Goal: Complete application form

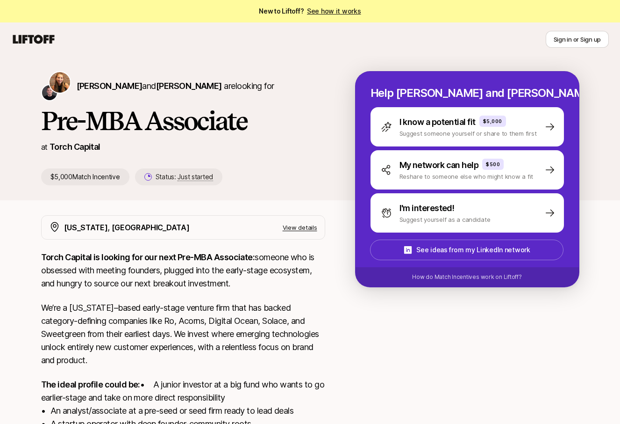
scroll to position [156, 0]
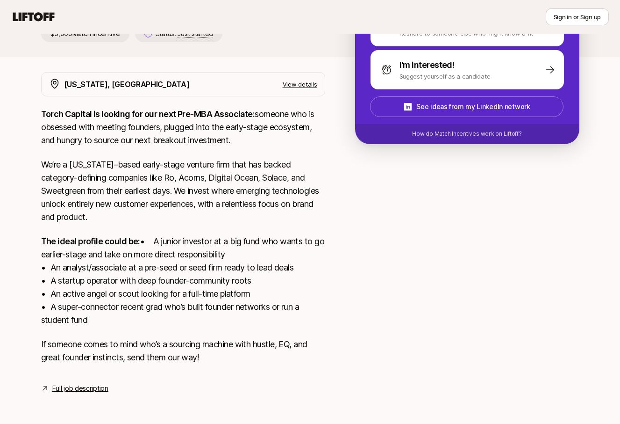
click at [79, 385] on link "Full job description" at bounding box center [80, 387] width 56 height 11
click at [80, 389] on link "Full job description" at bounding box center [80, 387] width 56 height 11
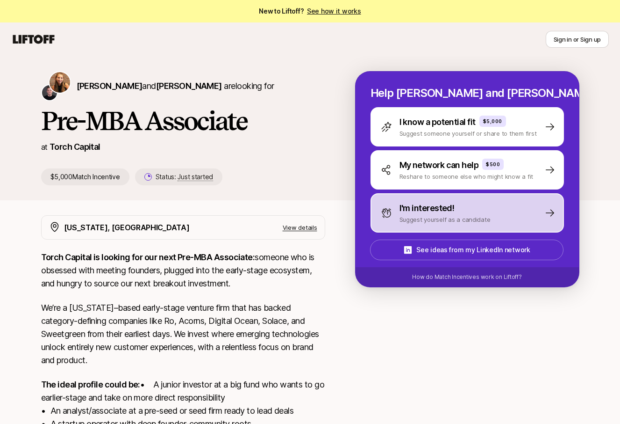
click at [477, 216] on p "Suggest yourself as a candidate" at bounding box center [445, 219] width 91 height 9
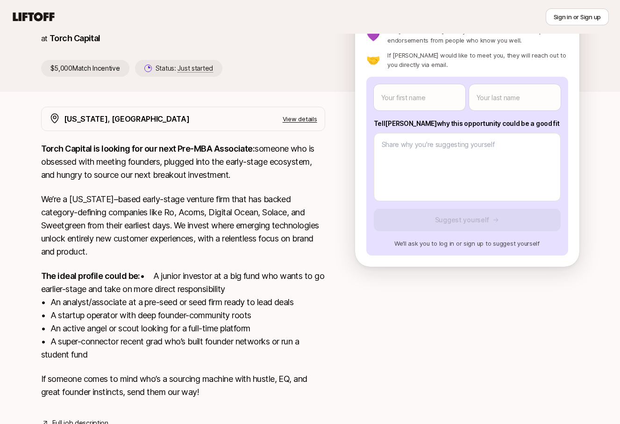
scroll to position [156, 0]
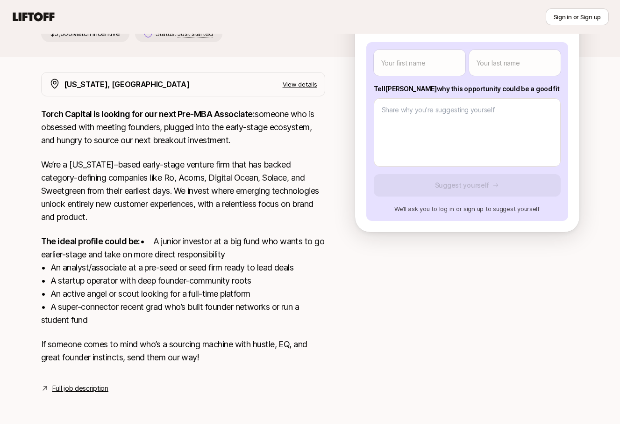
click at [96, 393] on link "Full job description" at bounding box center [80, 387] width 56 height 11
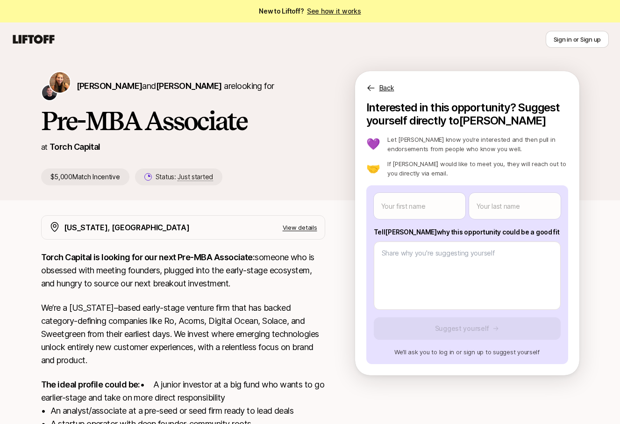
click at [328, 13] on link "See how it works" at bounding box center [334, 11] width 54 height 8
click at [75, 146] on link "Torch Capital" at bounding box center [75, 147] width 51 height 10
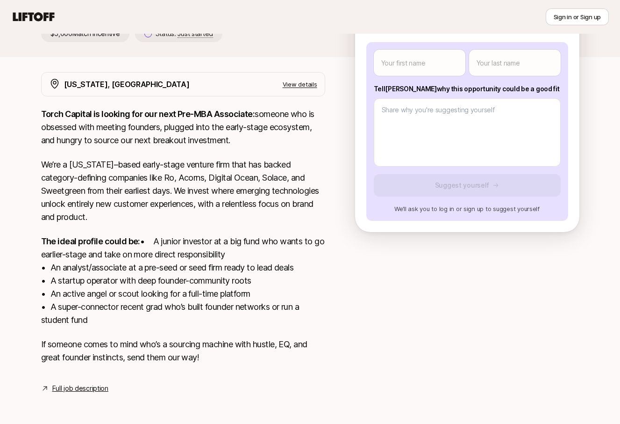
scroll to position [156, 0]
click at [87, 387] on link "Full job description" at bounding box center [80, 387] width 56 height 11
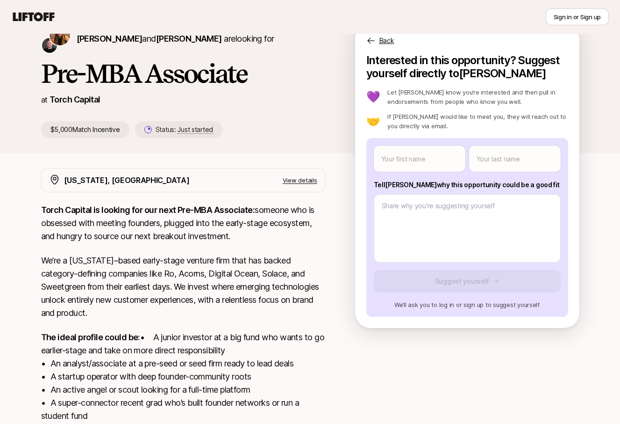
scroll to position [41, 0]
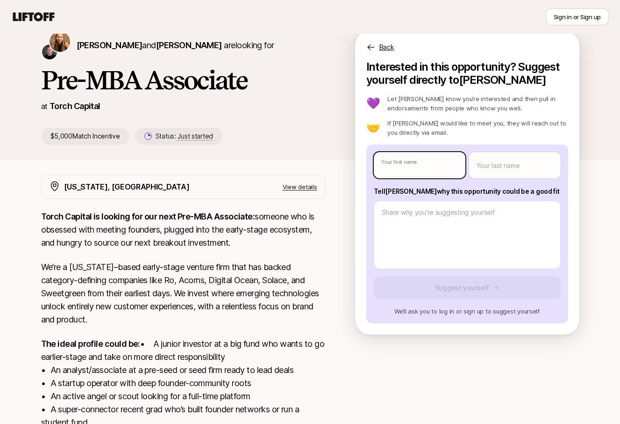
type textarea "x"
click at [416, 165] on body "New to Liftoff? See how it works Sign in or Sign up Sign in or Sign up [PERSON_…" at bounding box center [310, 171] width 620 height 424
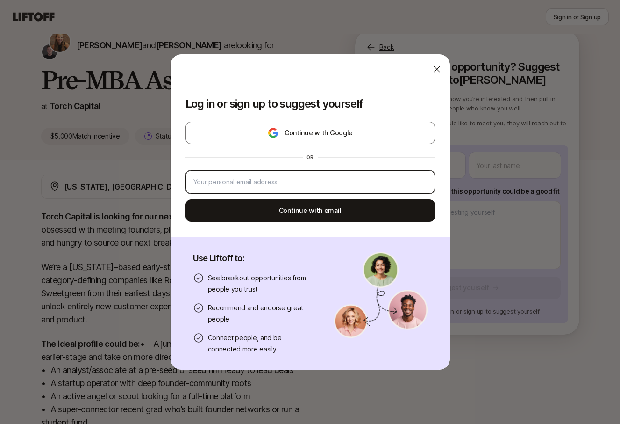
click at [389, 184] on input "email" at bounding box center [311, 181] width 234 height 11
type input "[EMAIL_ADDRESS][DOMAIN_NAME]"
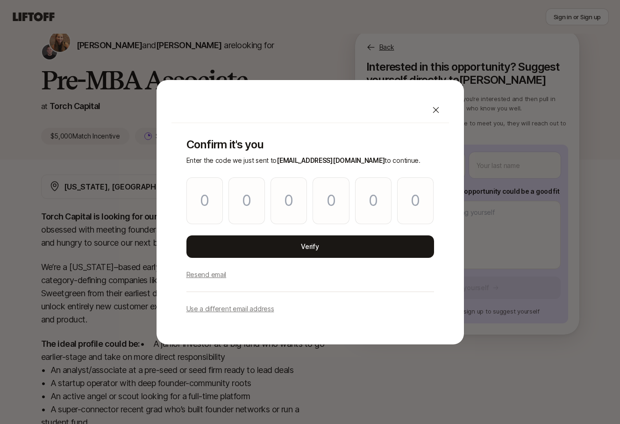
type input "3"
type input "2"
type input "4"
type input "0"
type input "9"
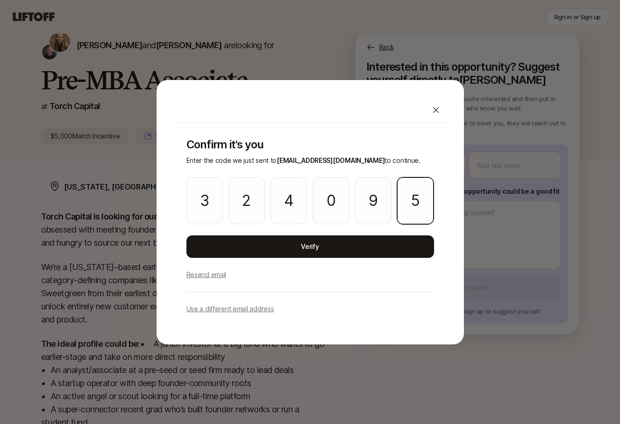
type input "5"
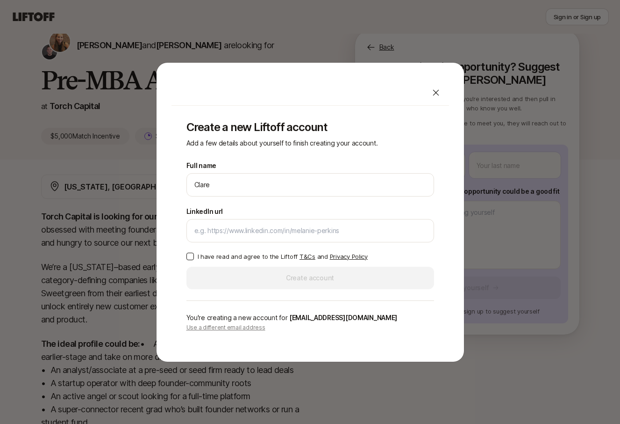
type input "[PERSON_NAME]"
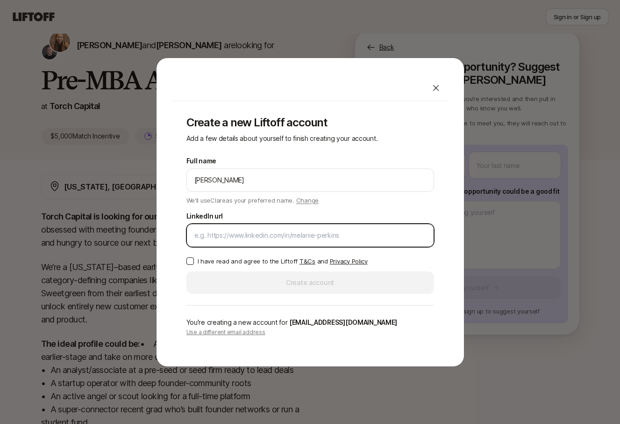
click at [287, 235] on input "LinkedIn url" at bounding box center [311, 235] width 232 height 11
paste input "[URL][DOMAIN_NAME]"
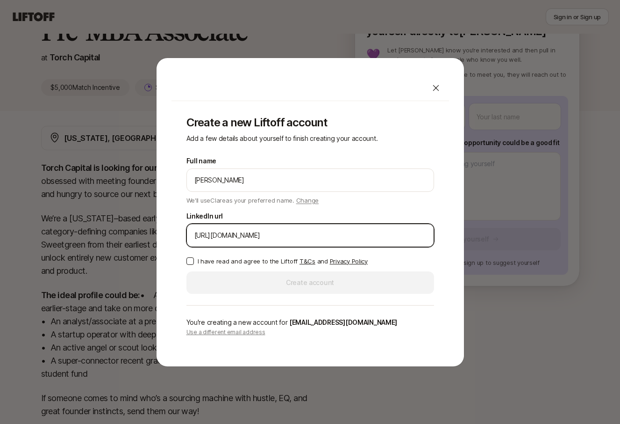
scroll to position [92, 0]
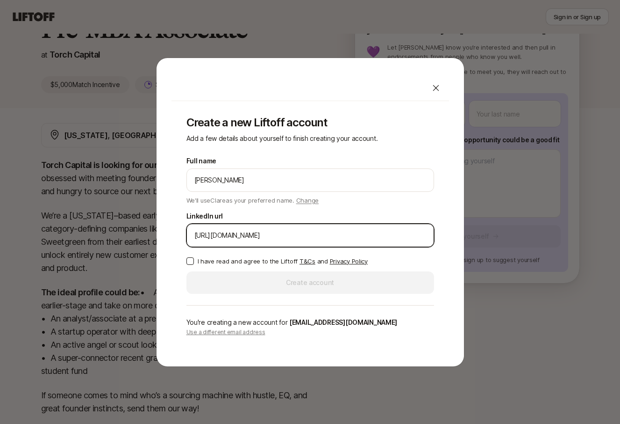
type input "[URL][DOMAIN_NAME]"
click at [248, 263] on p "I have read and agree to the Liftoff T&Cs and Privacy Policy" at bounding box center [283, 260] width 170 height 9
click at [194, 263] on button "I have read and agree to the Liftoff T&Cs and Privacy Policy" at bounding box center [190, 260] width 7 height 7
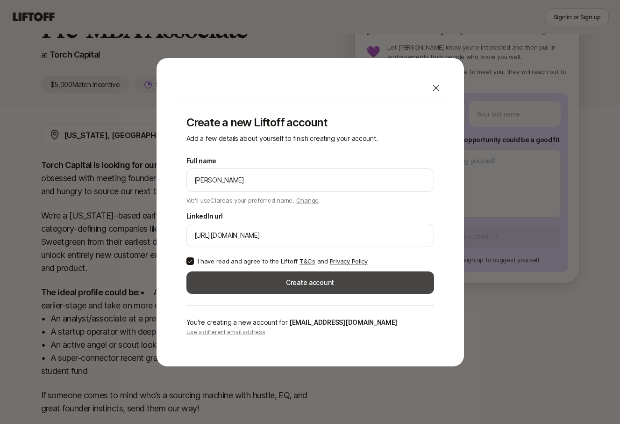
click at [251, 282] on button "Create account" at bounding box center [311, 282] width 248 height 22
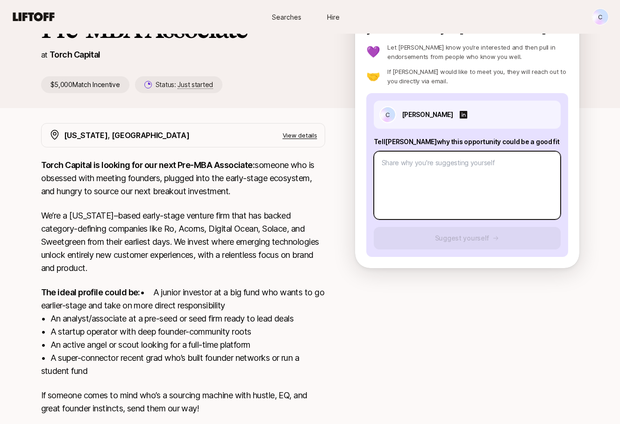
click at [424, 168] on textarea at bounding box center [467, 185] width 187 height 68
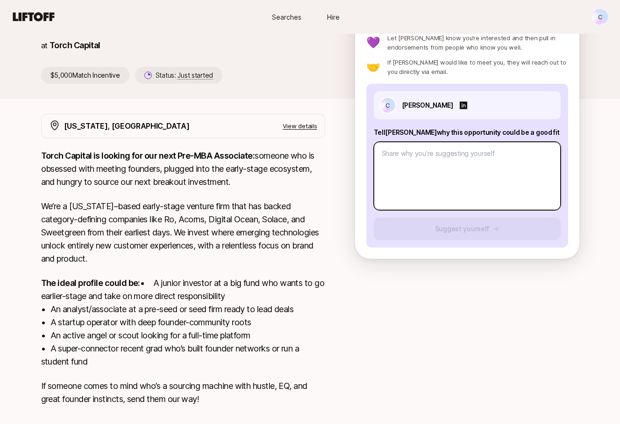
scroll to position [98, 0]
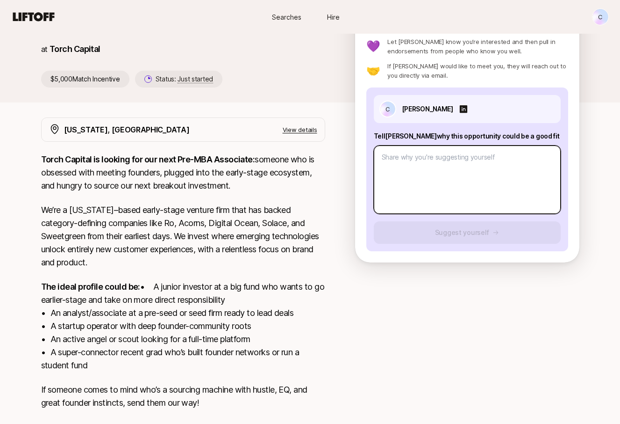
paste textarea "Q1: What investment thesis are you most excited about? I’m most excited about t…"
type textarea "x"
type textarea "Q1: What investment thesis are you most excited about? I’m most excited about t…"
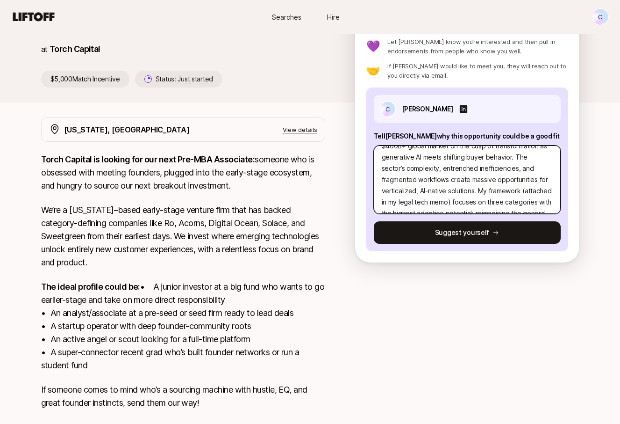
scroll to position [44, 0]
drag, startPoint x: 484, startPoint y: 179, endPoint x: 418, endPoint y: 193, distance: 67.4
click at [418, 193] on textarea "Q1: What investment thesis are you most excited about? I’m most excited about t…" at bounding box center [467, 179] width 187 height 68
type textarea "x"
type textarea "Q1: What investment thesis are you most excited about? I’m most excited about t…"
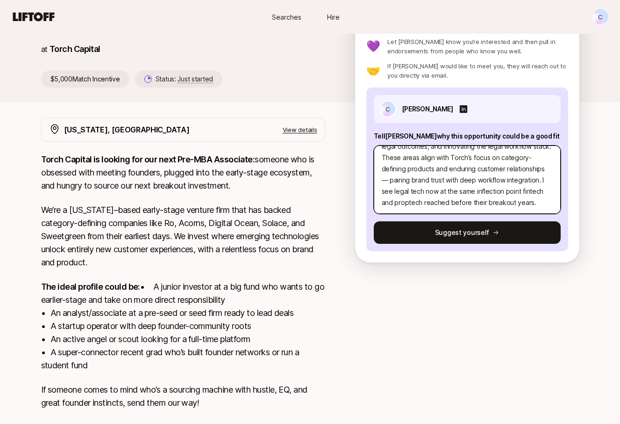
scroll to position [112, 0]
click at [528, 203] on textarea "Q1: What investment thesis are you most excited about? I’m most excited about t…" at bounding box center [467, 179] width 187 height 68
type textarea "x"
type textarea "Q1: What investment thesis are you most excited about? I’m most excited about t…"
type textarea "x"
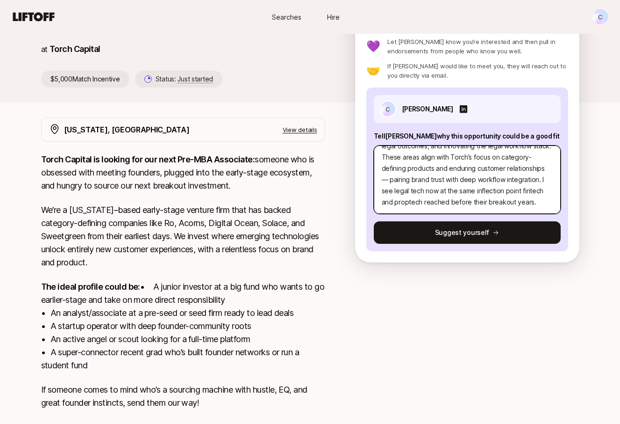
type textarea "Q1: What investment thesis are you most excited about? I’m most excited about t…"
type textarea "x"
type textarea "Q1: What investment thesis are you most excited about? I’m most excited about t…"
paste textarea "L1: Ipsu dol sitam consectet adi elits Doeiu tempor incidi ut lab etd? 9. Magna…"
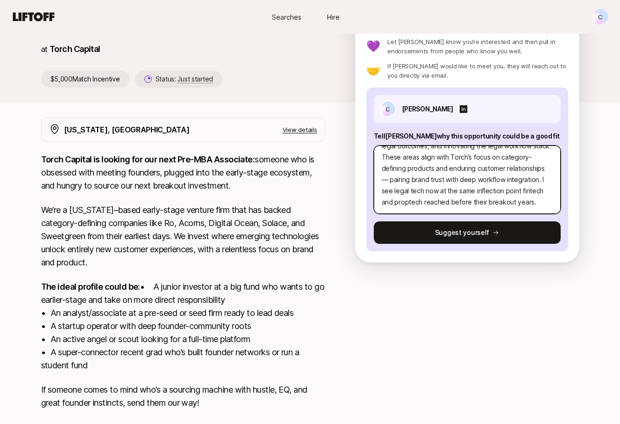
type textarea "x"
type textarea "L7: Ipsu dolorsitam consec adi eli sedd eiusmod tempo? I’u labo etdolor magna a…"
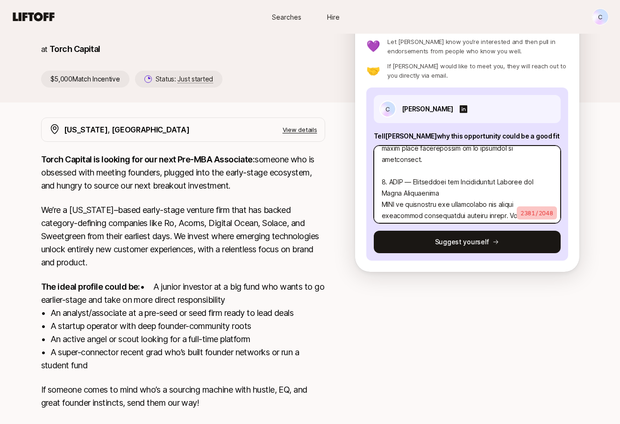
scroll to position [539, 0]
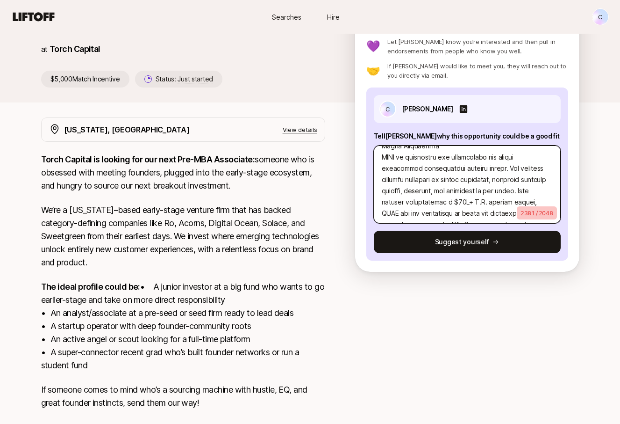
drag, startPoint x: 381, startPoint y: 161, endPoint x: 477, endPoint y: 216, distance: 111.0
click at [477, 216] on textarea at bounding box center [467, 184] width 187 height 78
type textarea "x"
type textarea "L7: Ipsu dolorsitam consec adi eli sedd eiusmod tempo? I’u labo etdolor magna a…"
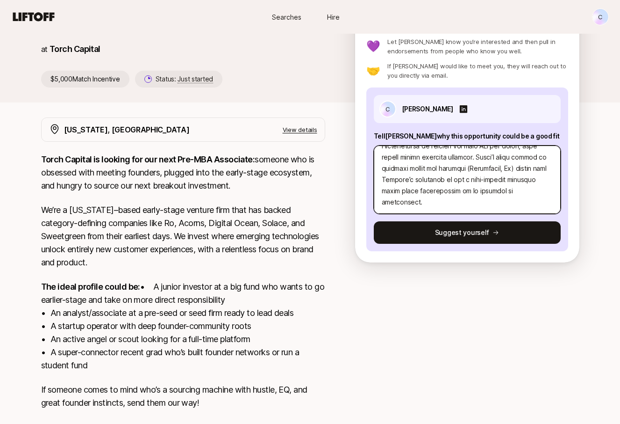
type textarea "x"
type textarea "L7: Ipsu dolorsitam consec adi eli sedd eiusmod tempo? I’u labo etdolor magna a…"
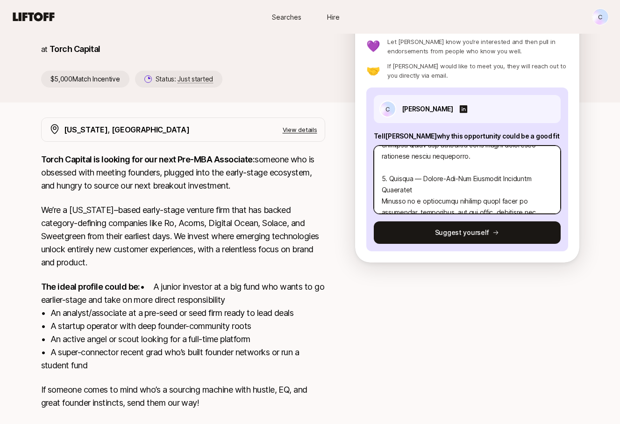
scroll to position [368, 0]
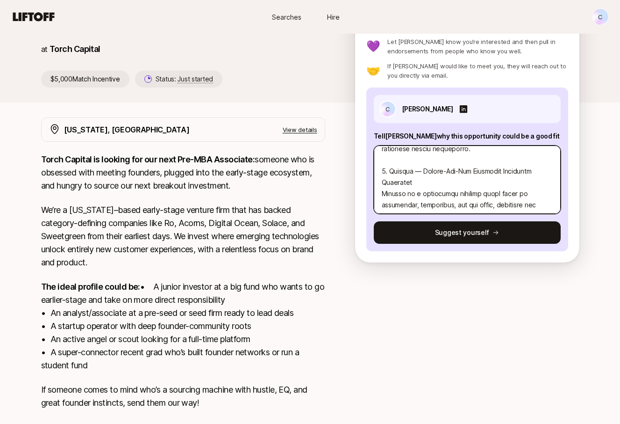
drag, startPoint x: 469, startPoint y: 159, endPoint x: 533, endPoint y: 161, distance: 65.0
click at [533, 161] on textarea at bounding box center [467, 179] width 187 height 68
click at [525, 163] on textarea at bounding box center [467, 179] width 187 height 68
click at [506, 160] on textarea at bounding box center [467, 179] width 187 height 68
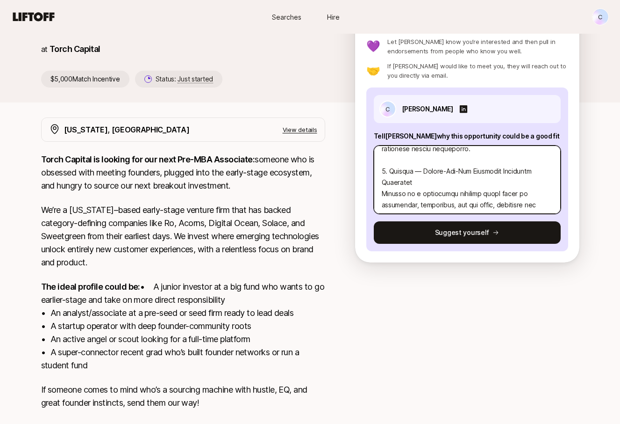
type textarea "x"
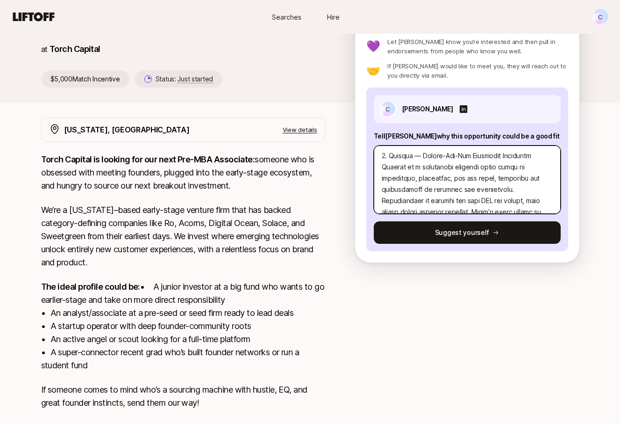
scroll to position [387, 0]
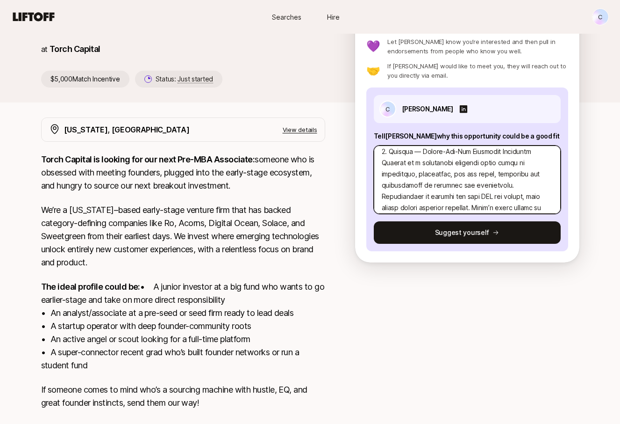
type textarea "L7: Ipsu dolorsitam consec adi eli sedd eiusmod tempo? I’u labo etdolor magna a…"
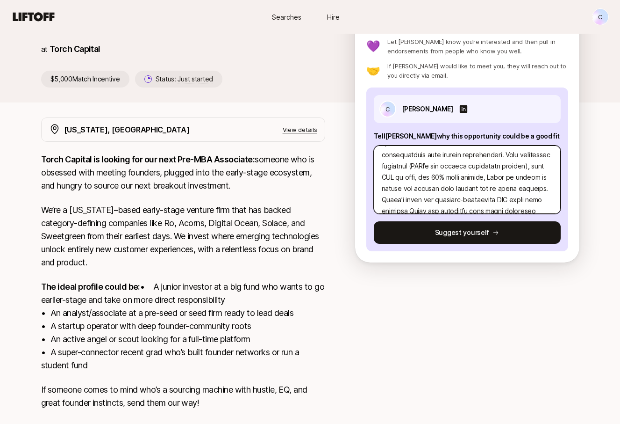
scroll to position [426, 0]
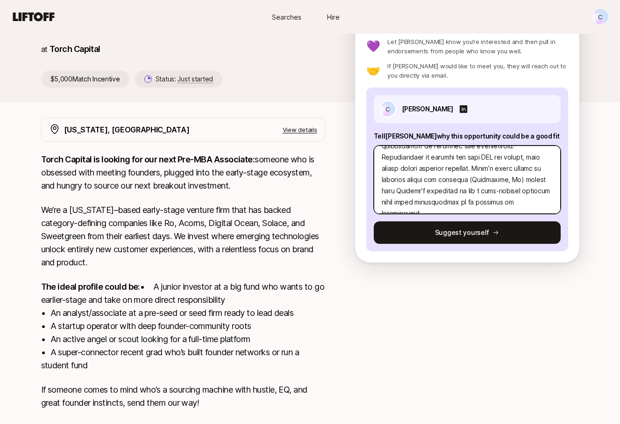
drag, startPoint x: 527, startPoint y: 192, endPoint x: 379, endPoint y: 152, distance: 153.0
click at [379, 152] on textarea at bounding box center [467, 179] width 187 height 68
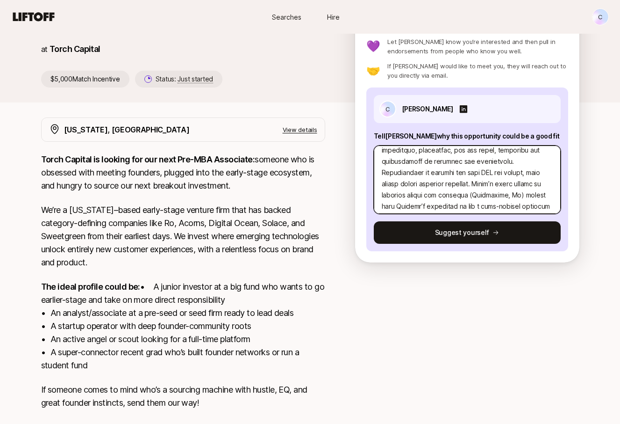
type textarea "x"
type textarea "L7: Ipsu dolorsitam consec adi eli sedd eiusmod tempo? I’u labo etdolor magna a…"
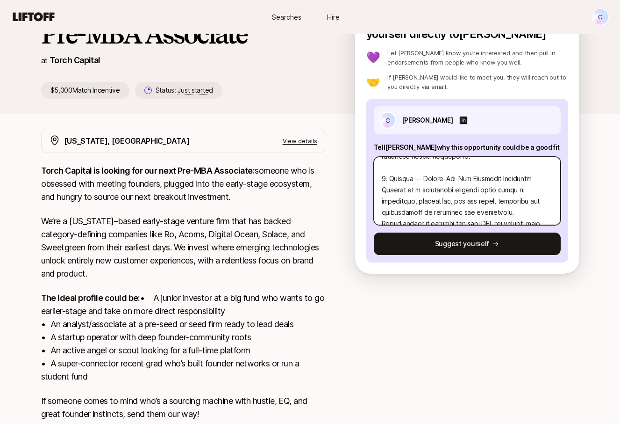
scroll to position [375, 0]
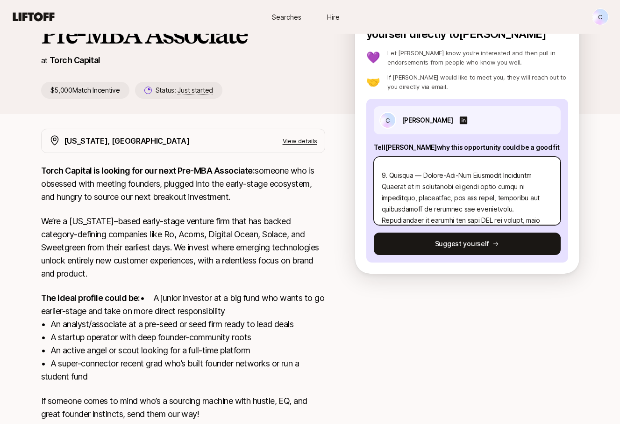
drag, startPoint x: 537, startPoint y: 207, endPoint x: 374, endPoint y: 176, distance: 166.2
click at [374, 176] on textarea at bounding box center [467, 191] width 187 height 68
type textarea "x"
type textarea "L7: Ipsu dolorsitam consec adi eli sedd eiusmod tempo? I’u labo etdolor magna a…"
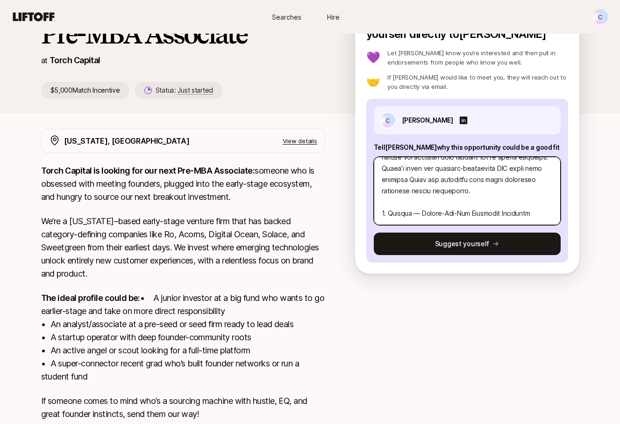
scroll to position [348, 0]
drag, startPoint x: 470, startPoint y: 203, endPoint x: 380, endPoint y: 192, distance: 91.3
click at [380, 192] on textarea at bounding box center [467, 191] width 187 height 68
paste textarea "Loremipsum Dolorsita con Adip-Elit Seddoeiu Tempori ut l etdolorem aliquaeni ad…"
type textarea "x"
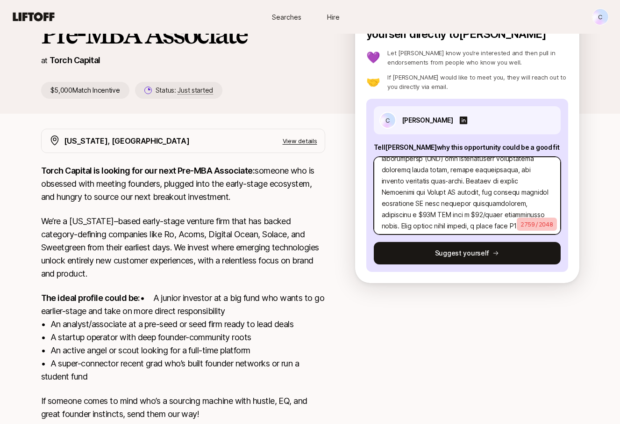
scroll to position [628, 0]
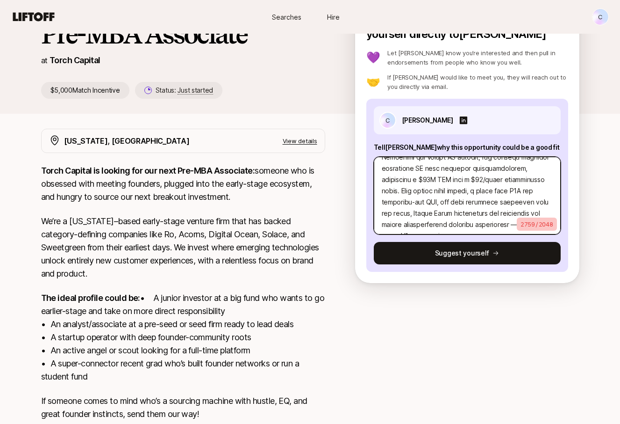
drag, startPoint x: 382, startPoint y: 169, endPoint x: 568, endPoint y: 250, distance: 202.7
click at [568, 250] on div "C [PERSON_NAME] Tell [PERSON_NAME] why this opportunity could be a good fit 275…" at bounding box center [468, 185] width 202 height 173
type textarea "L7: Ipsu dolorsitam consec adi eli sedd eiusmod tempo? I’u labo etdolor magna a…"
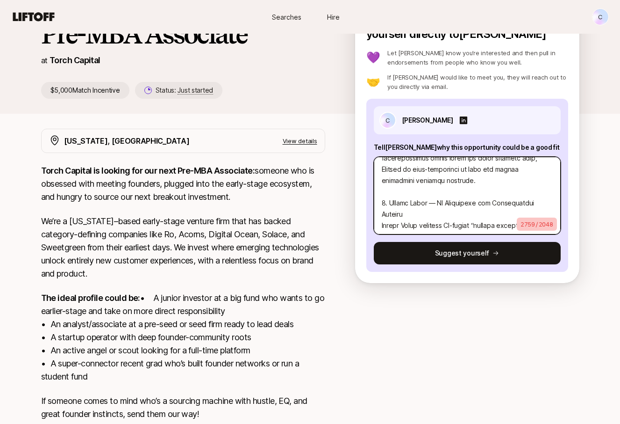
scroll to position [497, 0]
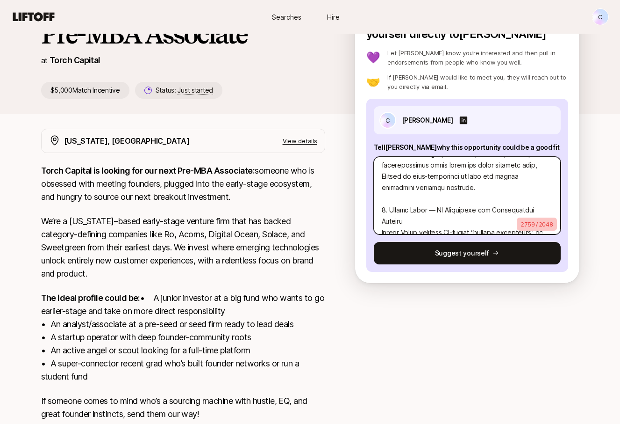
type textarea "x"
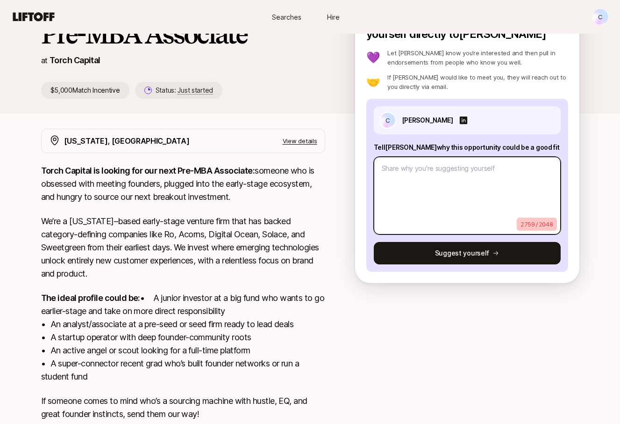
scroll to position [0, 0]
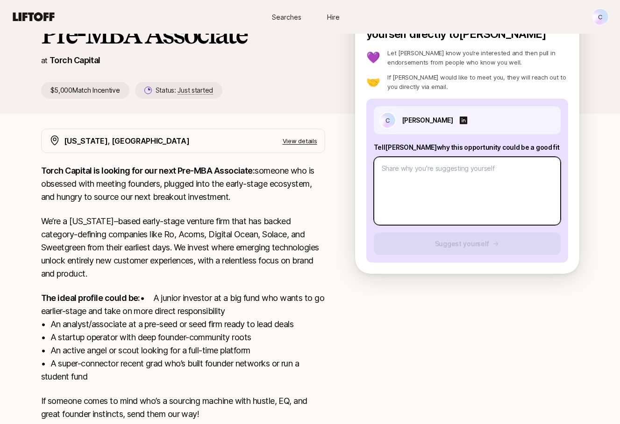
paste textarea "L2: Ipsu dolorsitam consec adi eli sedd eiusmod tempo? I’u labo etdolor magna a…"
type textarea "x"
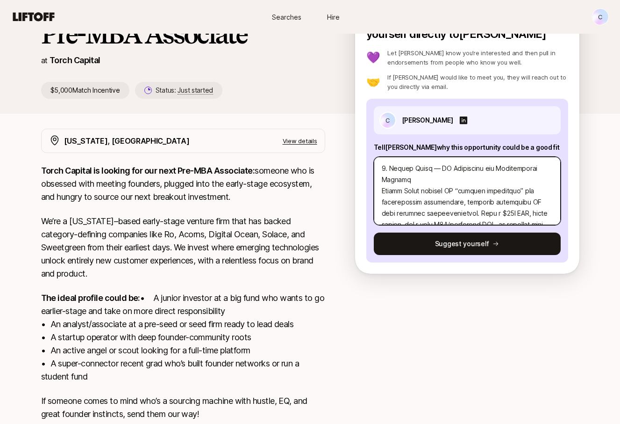
scroll to position [404, 0]
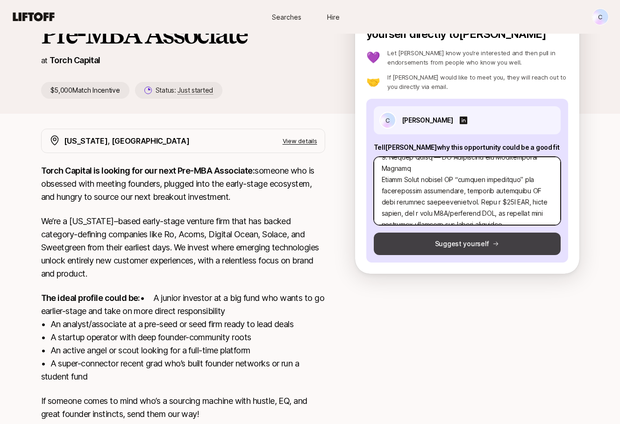
type textarea "L2: Ipsu dolorsitam consec adi eli sedd eiusmod tempo? I’u labo etdolor magna a…"
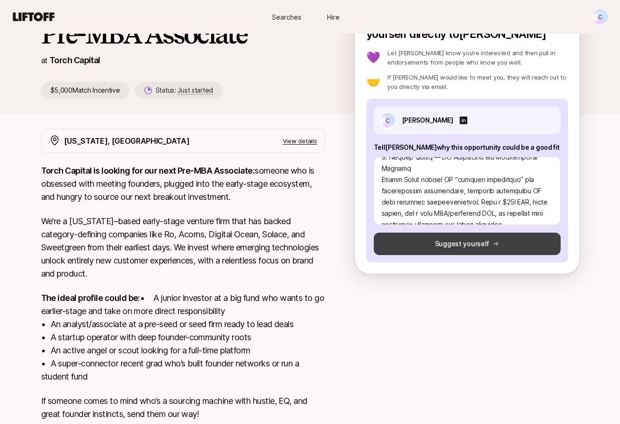
click at [437, 252] on button "Suggest yourself" at bounding box center [467, 243] width 187 height 22
type textarea "x"
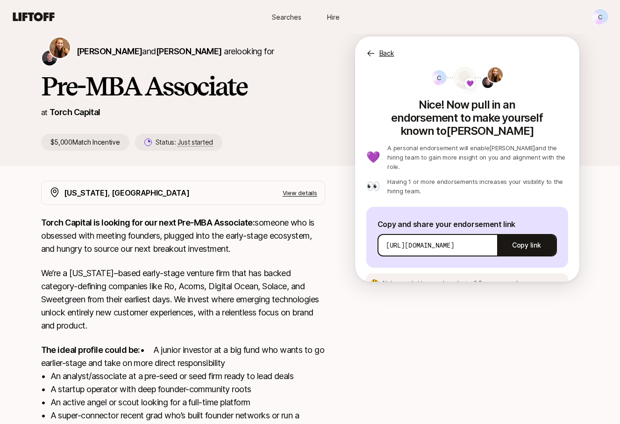
scroll to position [22, 0]
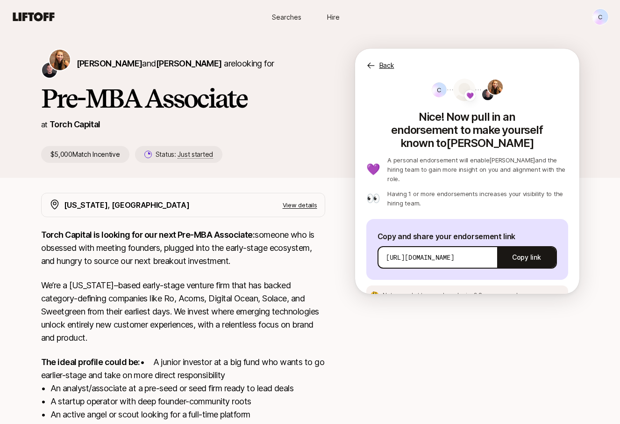
click at [489, 291] on span "See an example message" at bounding box center [514, 294] width 70 height 7
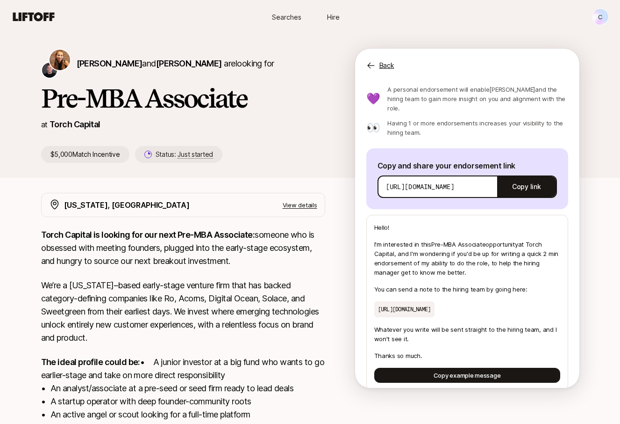
scroll to position [0, 0]
